Goal: Find specific page/section: Find specific page/section

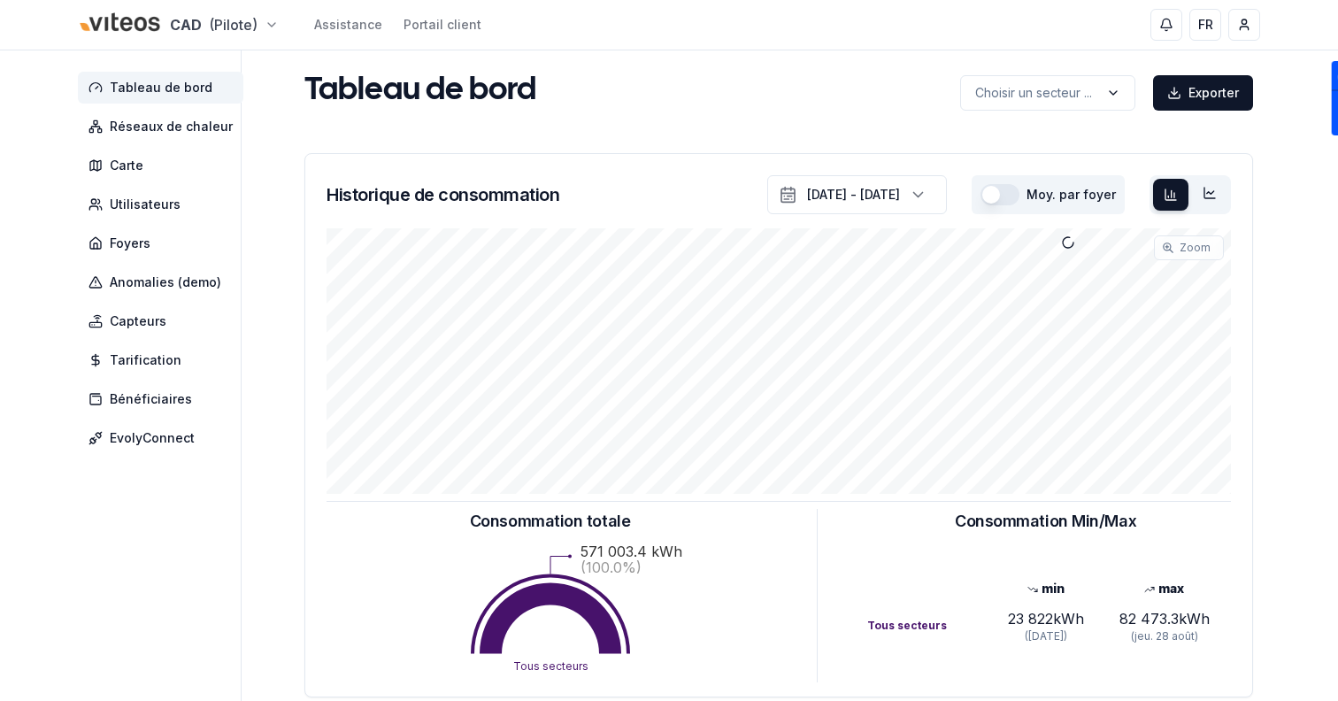
click at [88, 16] on html "CAD (Pilote) Assistance Portail client FR Sami Tableau de bord Réseaux de chale…" at bounding box center [669, 548] width 1338 height 1096
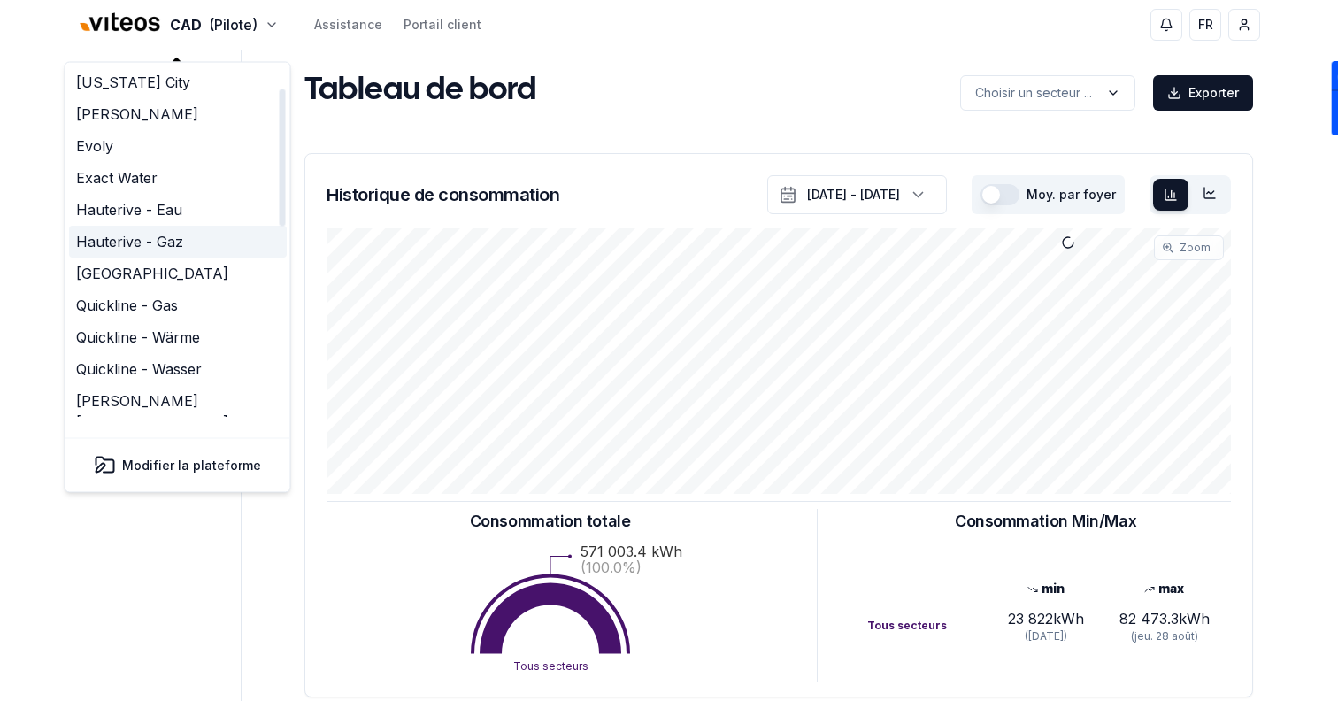
scroll to position [542, 0]
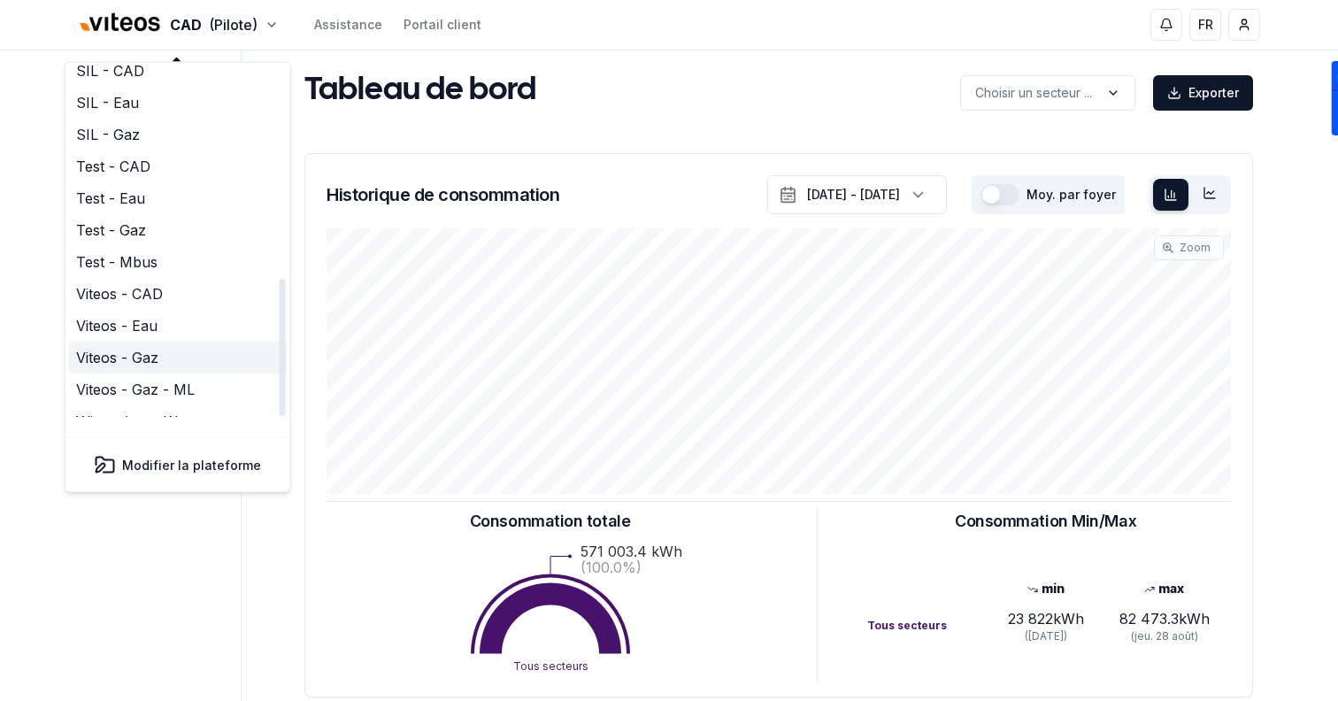
click at [175, 346] on link "Viteos - Gaz" at bounding box center [178, 358] width 218 height 32
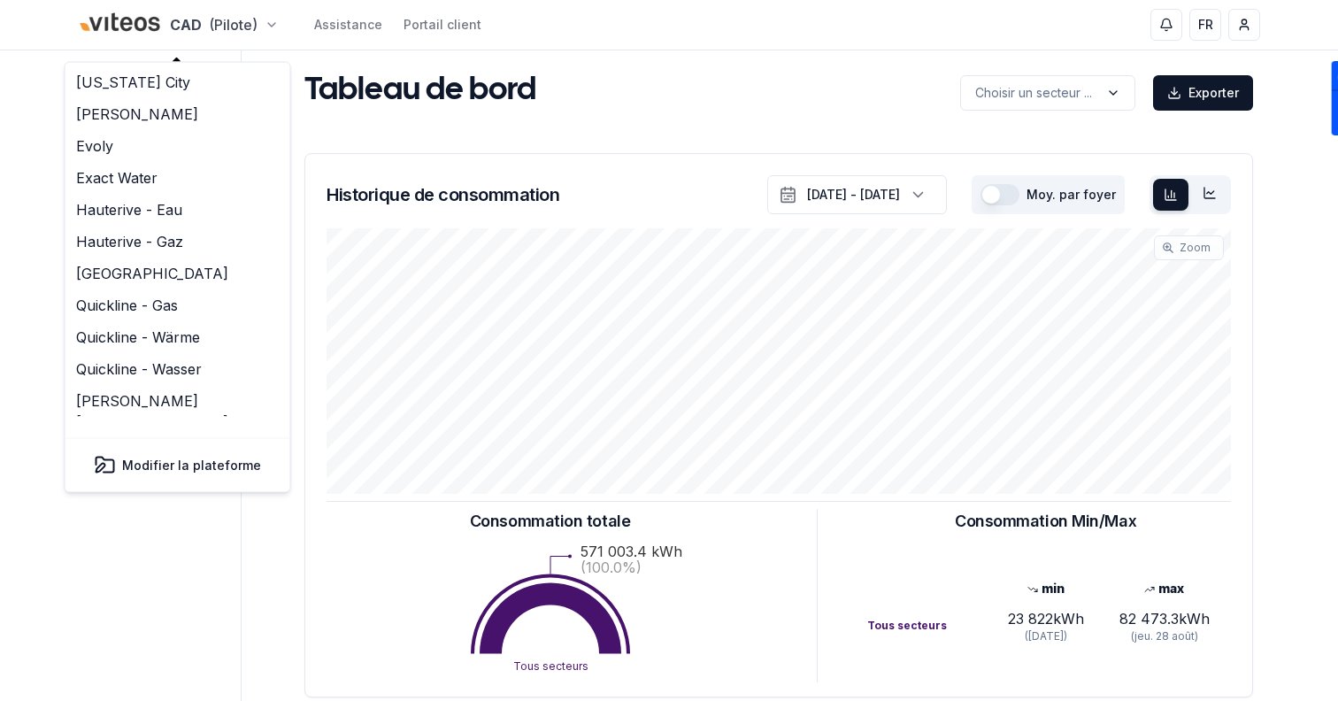
click at [196, 37] on html "CAD (Pilote) Assistance Portail client FR Sami Tableau de bord Réseaux de chale…" at bounding box center [669, 548] width 1338 height 1096
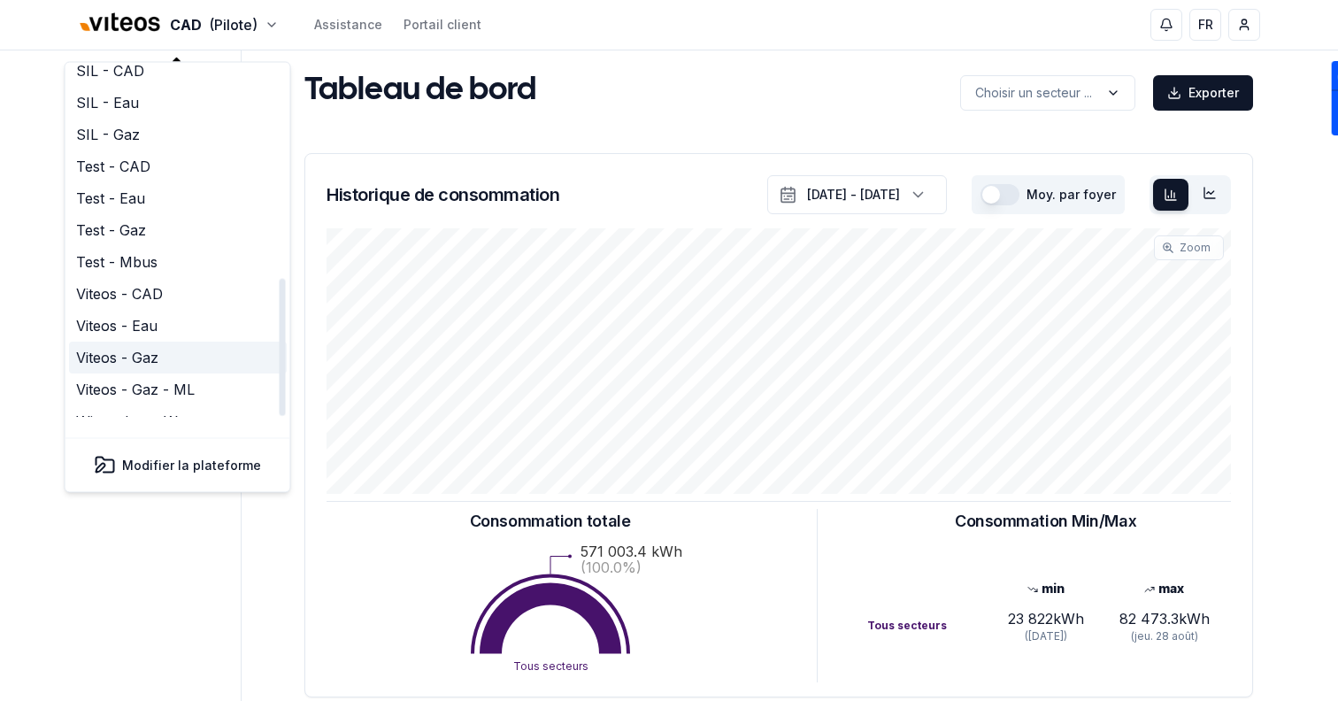
click at [181, 342] on link "Viteos - Gaz" at bounding box center [178, 358] width 218 height 32
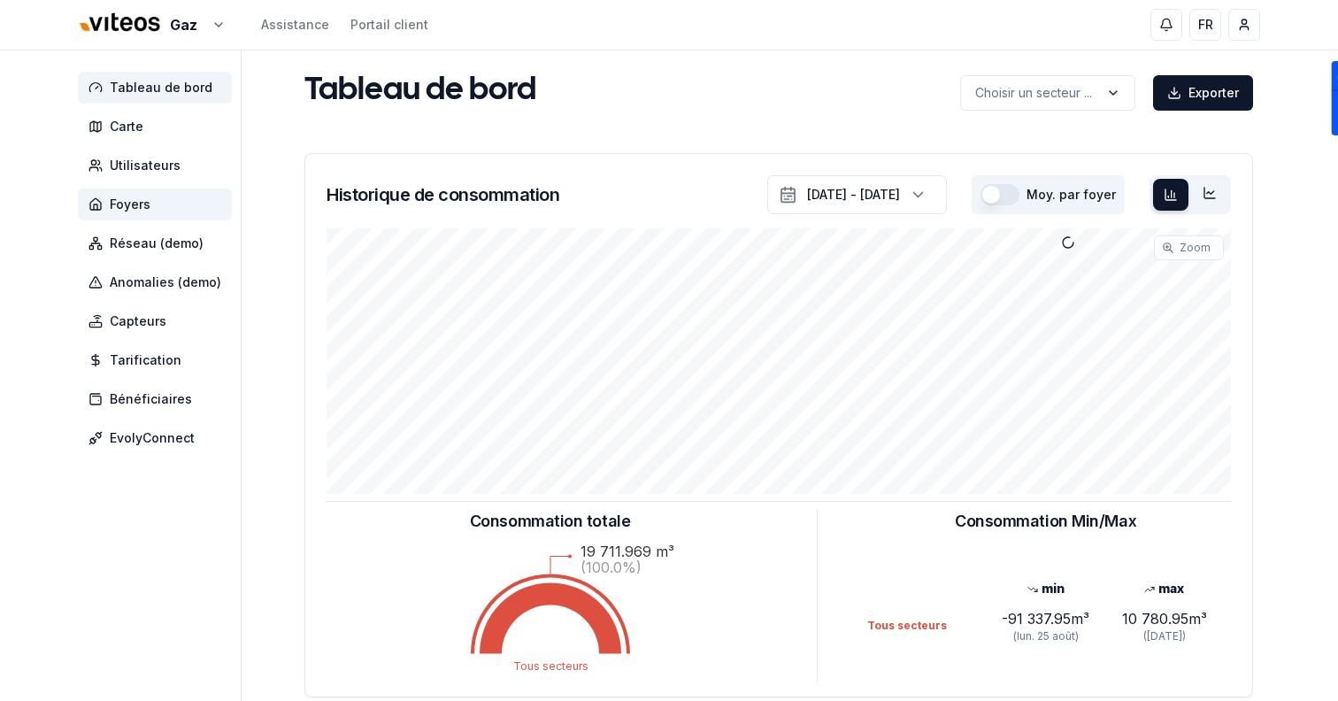
click at [190, 205] on span "Foyers" at bounding box center [155, 204] width 154 height 32
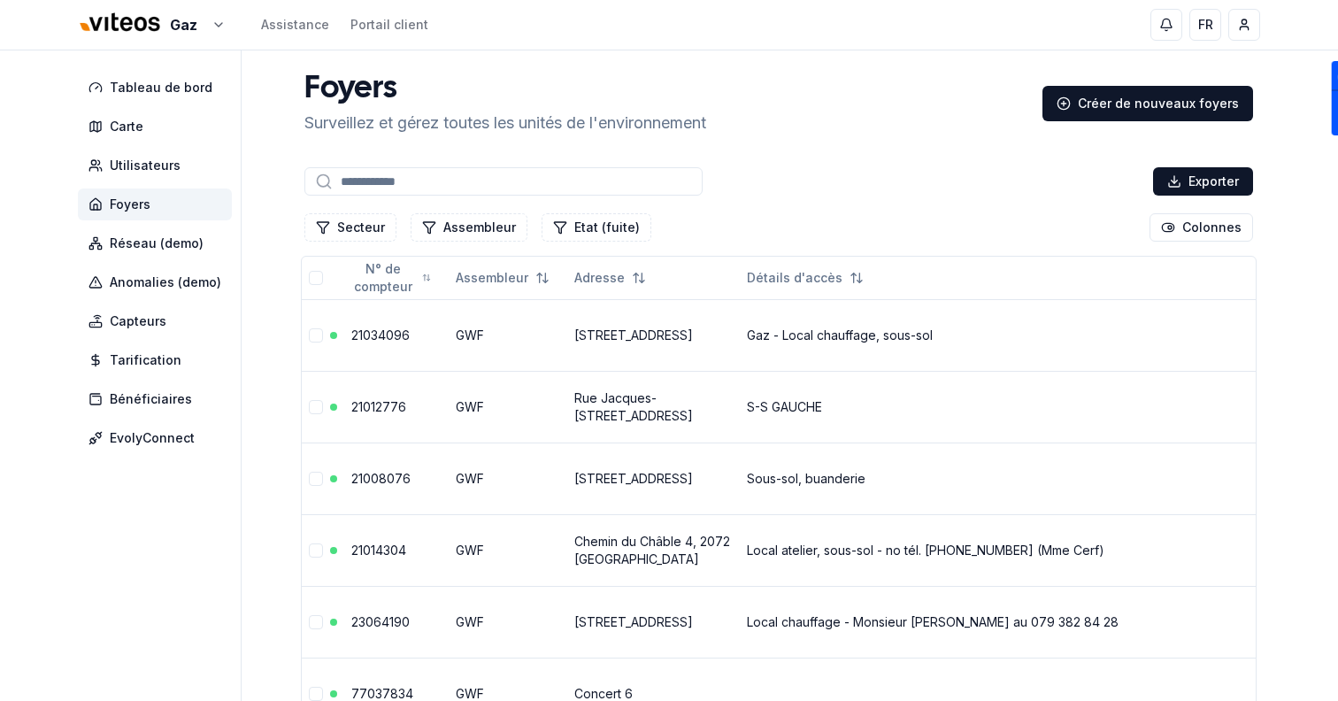
click at [347, 177] on input at bounding box center [503, 181] width 398 height 28
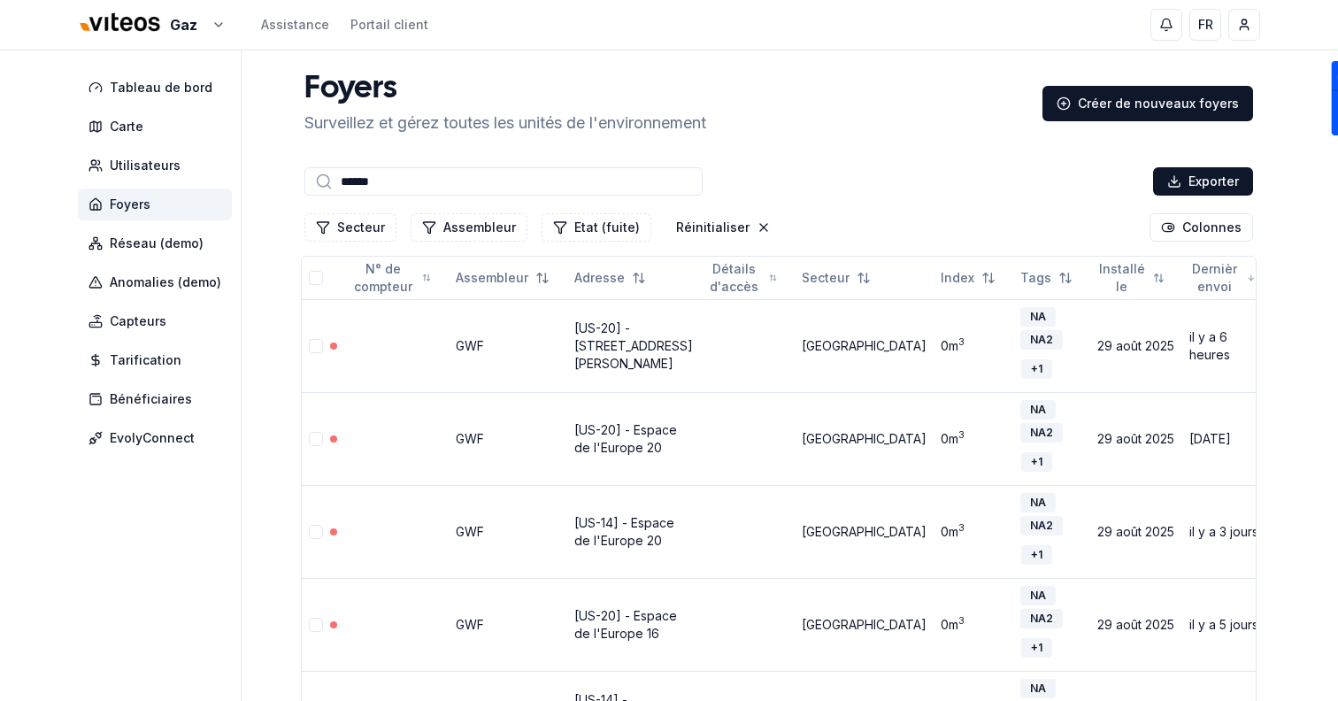
type input "******"
